Goal: Contribute content

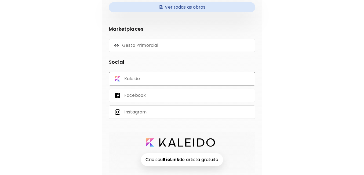
scroll to position [124, 0]
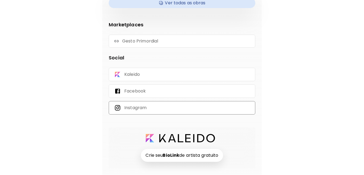
click at [138, 107] on p "Instagram" at bounding box center [135, 108] width 22 height 6
click at [146, 91] on p "Facebook" at bounding box center [134, 91] width 21 height 6
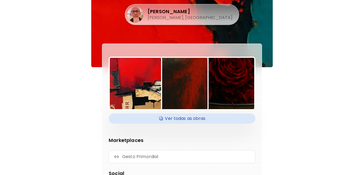
scroll to position [0, 0]
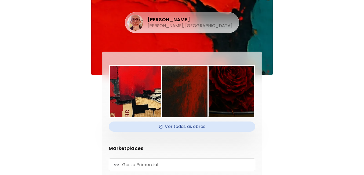
click at [193, 124] on h4 "Ver todas as obras" at bounding box center [182, 126] width 140 height 8
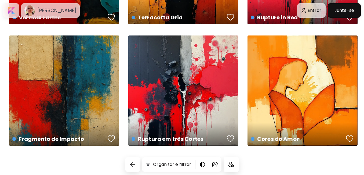
scroll to position [349, 0]
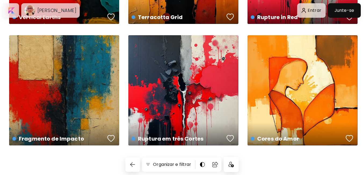
click at [232, 163] on img at bounding box center [230, 163] width 5 height 5
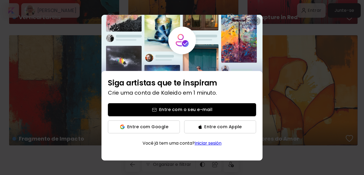
drag, startPoint x: 258, startPoint y: 19, endPoint x: 265, endPoint y: 58, distance: 39.1
click at [258, 20] on button "button" at bounding box center [256, 21] width 8 height 8
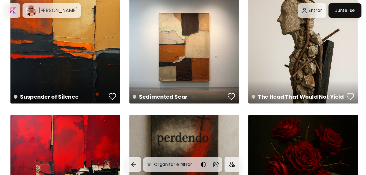
scroll to position [0, 0]
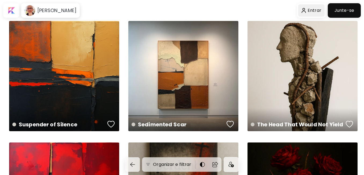
click at [313, 10] on div at bounding box center [311, 10] width 26 height 12
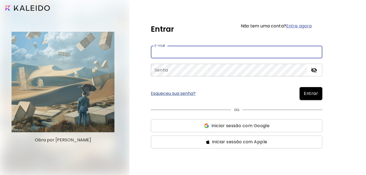
click at [218, 49] on input "email" at bounding box center [237, 52] width 172 height 13
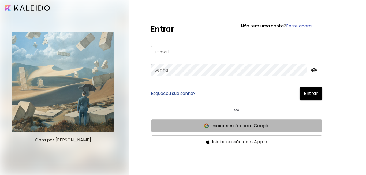
click at [225, 123] on span "Iniciar sessão com Google" at bounding box center [241, 125] width 58 height 6
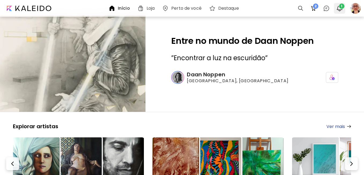
click at [338, 6] on img "button" at bounding box center [339, 8] width 6 height 6
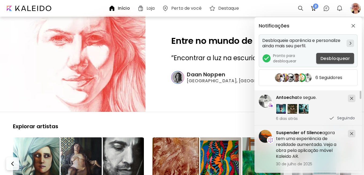
click at [332, 60] on span "Desbloquear" at bounding box center [334, 58] width 29 height 6
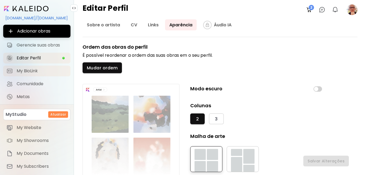
click at [37, 70] on span "My BioLink" at bounding box center [42, 70] width 51 height 5
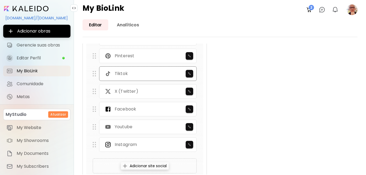
scroll to position [349, 0]
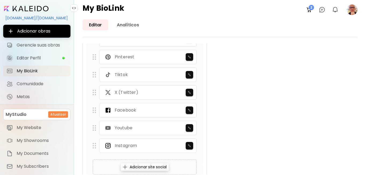
click at [95, 93] on img at bounding box center [94, 92] width 3 height 5
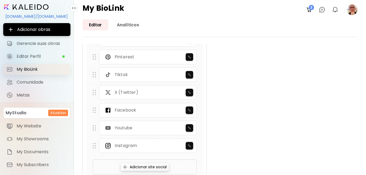
scroll to position [0, 0]
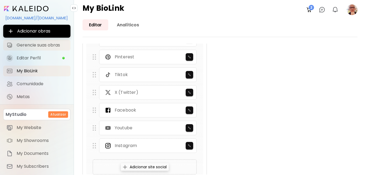
click at [32, 46] on span "Gerencie suas obras" at bounding box center [42, 44] width 51 height 5
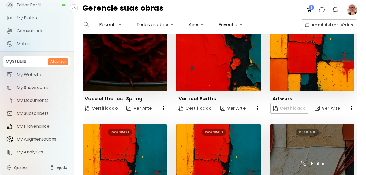
scroll to position [356, 0]
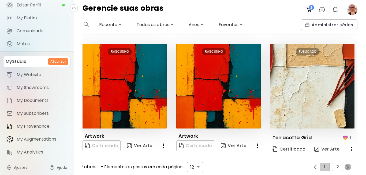
click at [347, 165] on img "button" at bounding box center [348, 167] width 4 height 4
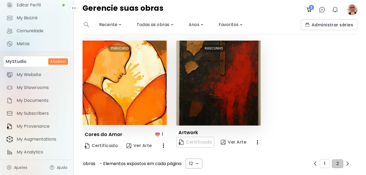
scroll to position [239, 0]
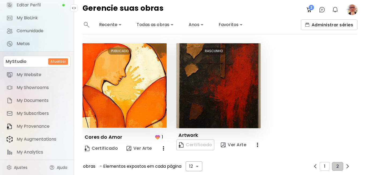
click at [331, 25] on span "Administrar séries" at bounding box center [329, 25] width 48 height 6
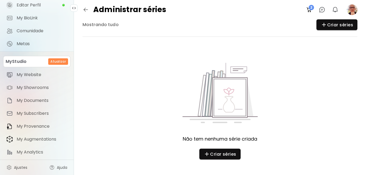
click at [309, 8] on img at bounding box center [309, 9] width 6 height 6
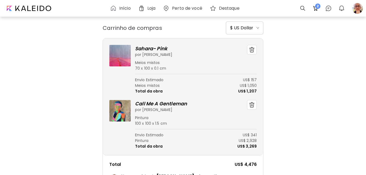
click at [121, 7] on h6 "Início" at bounding box center [125, 8] width 12 height 4
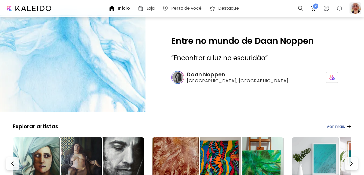
click at [354, 6] on div at bounding box center [355, 8] width 12 height 12
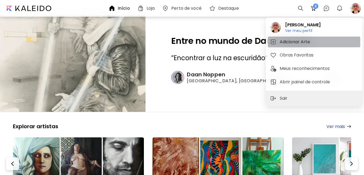
click at [297, 43] on h5 "Adicionar Arte" at bounding box center [295, 42] width 32 height 6
